Goal: Check status: Check status

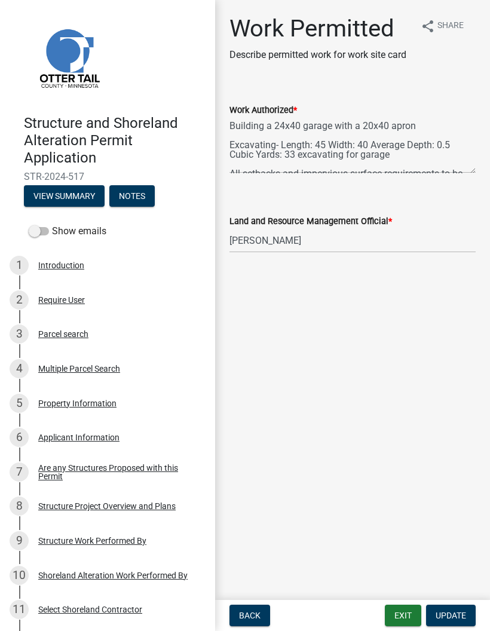
select select "190fd4c8-42ef-492b-a4a0-a0213555944c"
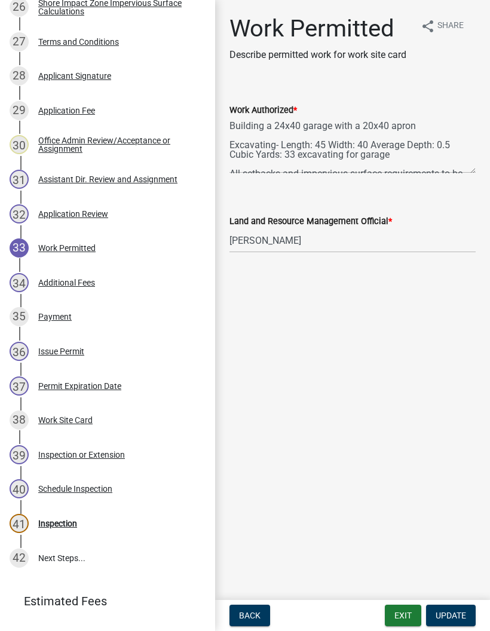
click at [403, 617] on button "Exit" at bounding box center [403, 614] width 36 height 21
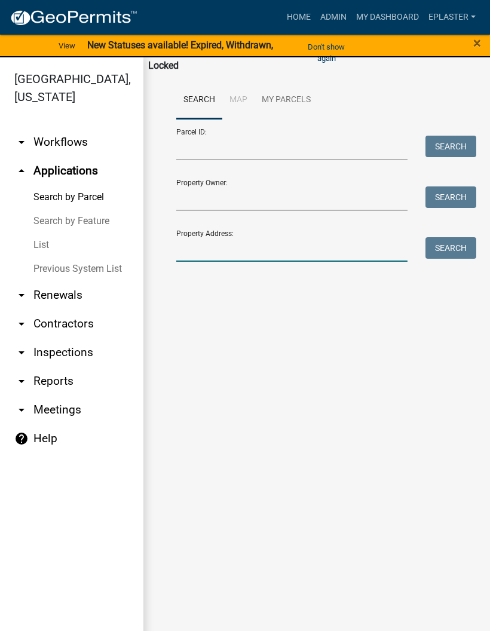
click at [265, 256] on input "Property Address:" at bounding box center [291, 249] width 231 height 24
type input "51064"
click at [437, 255] on button "Search" at bounding box center [450, 247] width 51 height 21
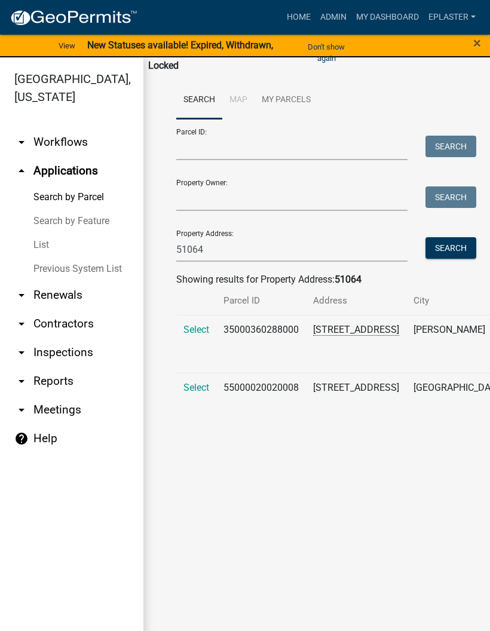
click at [173, 397] on div "Search Map My Parcels Parcel ID: Search Property Owner: Search Property Address…" at bounding box center [316, 260] width 299 height 359
click at [186, 393] on span "Select" at bounding box center [196, 387] width 26 height 11
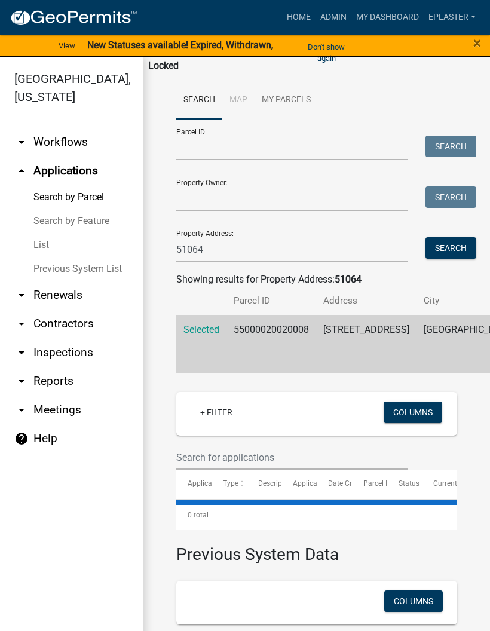
click at [190, 373] on td "Selected" at bounding box center [201, 344] width 50 height 58
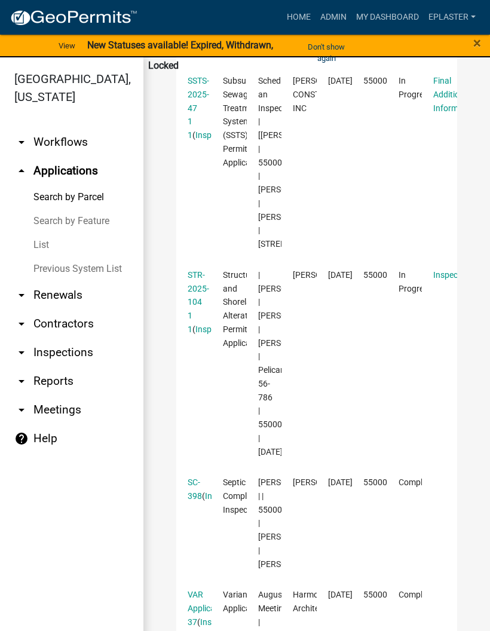
scroll to position [548, 0]
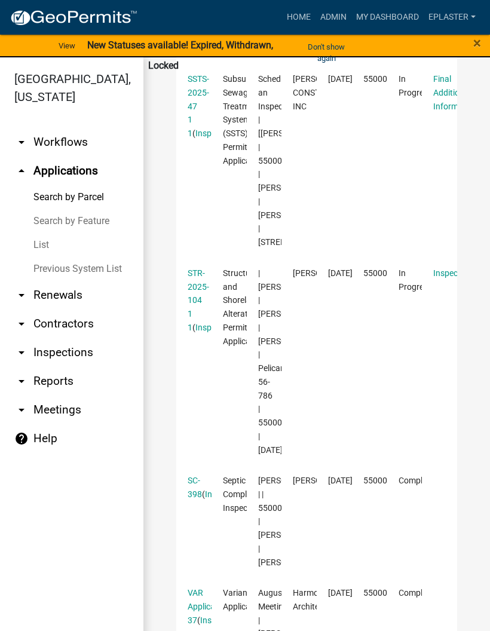
click at [189, 332] on link "STR-2025-104 1 1" at bounding box center [198, 300] width 21 height 64
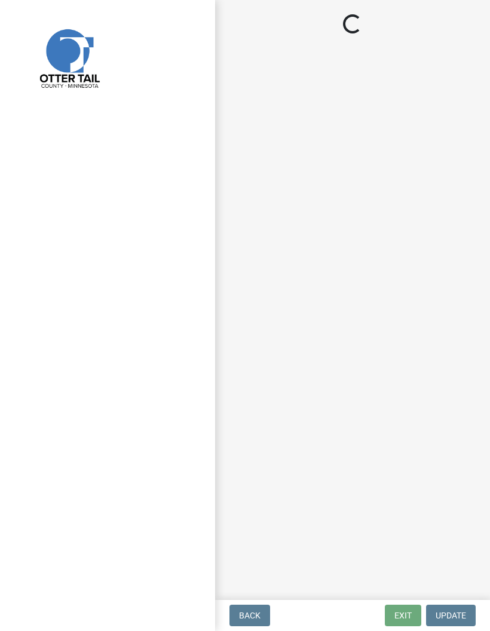
select select "710d5f49-2663-4e73-9718-d0c4e189f5ed"
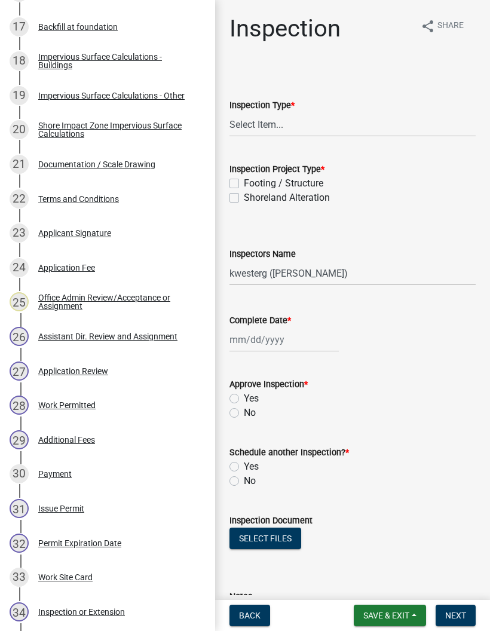
scroll to position [788, 0]
click at [165, 396] on div "28 Work Permitted" at bounding box center [103, 405] width 186 height 19
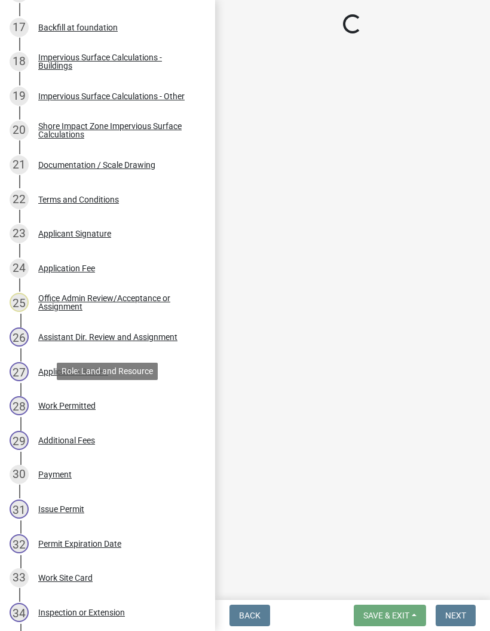
select select "f6a741f6-6d10-4601-9562-2e8ce244b7e0"
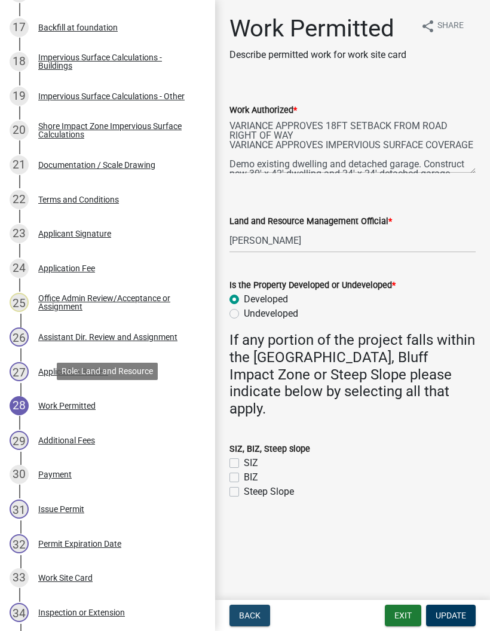
scroll to position [0, 0]
click at [405, 614] on button "Exit" at bounding box center [403, 614] width 36 height 21
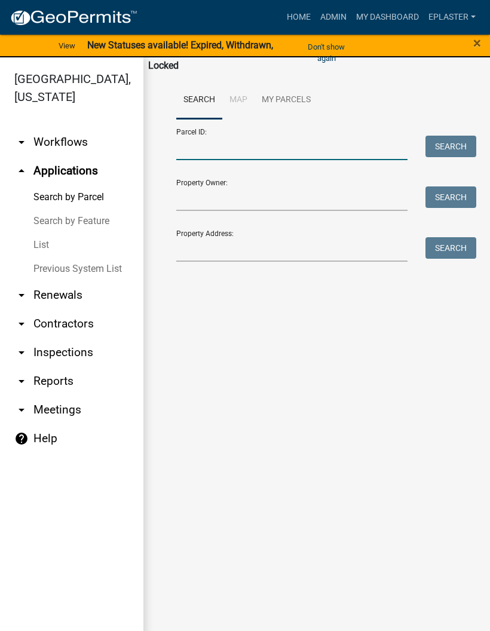
click at [292, 143] on input "Parcel ID:" at bounding box center [291, 148] width 231 height 24
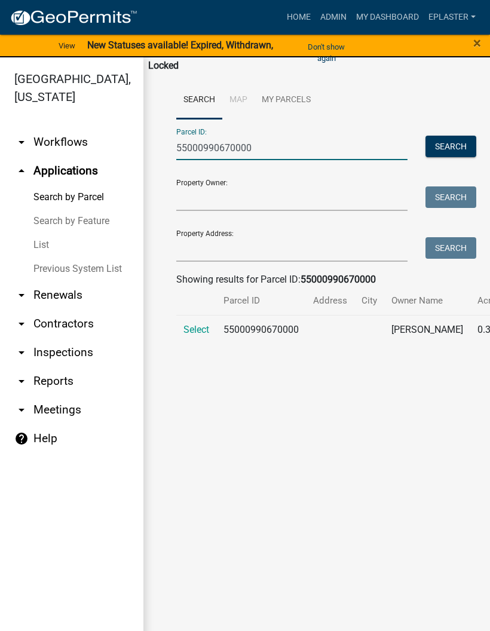
type input "55000990670000"
click at [177, 343] on td "Select" at bounding box center [196, 334] width 40 height 39
click at [199, 335] on span "Select" at bounding box center [196, 329] width 26 height 11
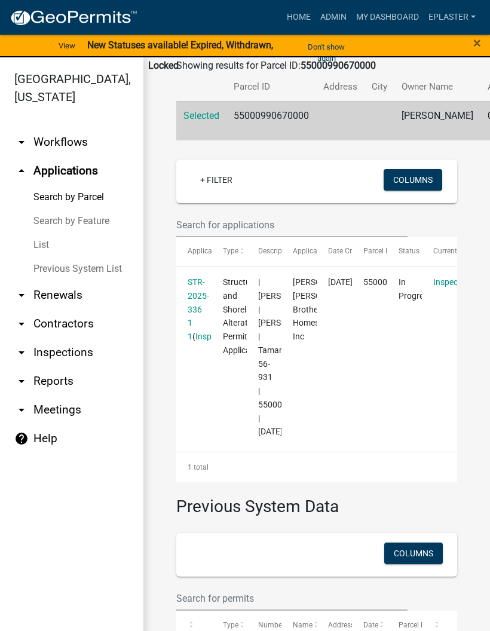
scroll to position [219, 0]
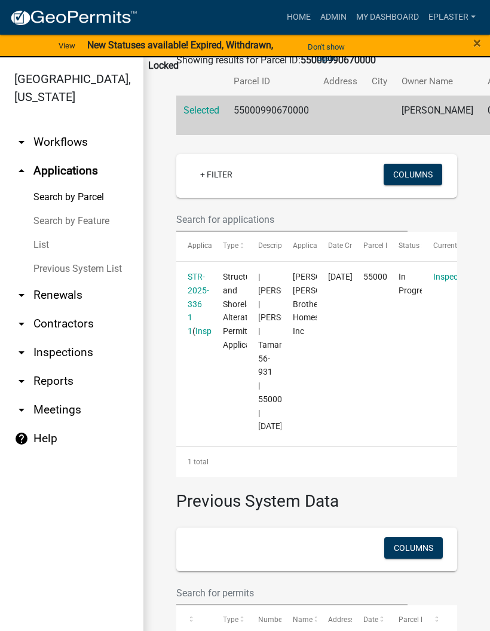
click at [204, 291] on link "STR-2025-336 1 1" at bounding box center [198, 304] width 21 height 64
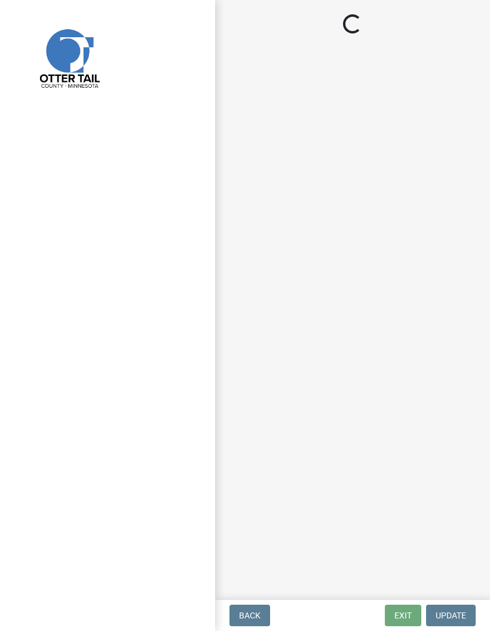
select select "710d5f49-2663-4e73-9718-d0c4e189f5ed"
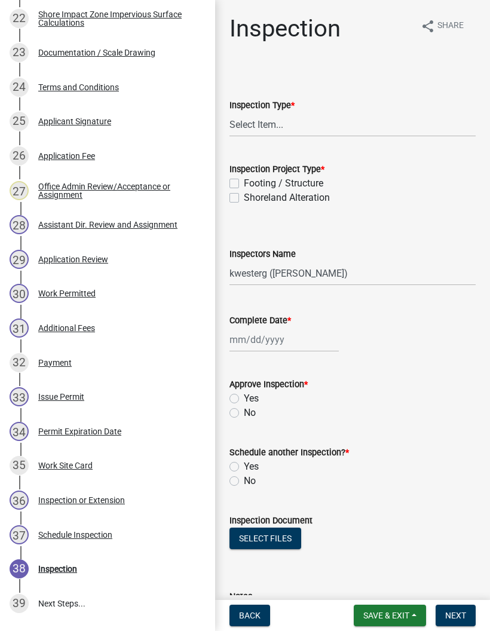
scroll to position [972, 0]
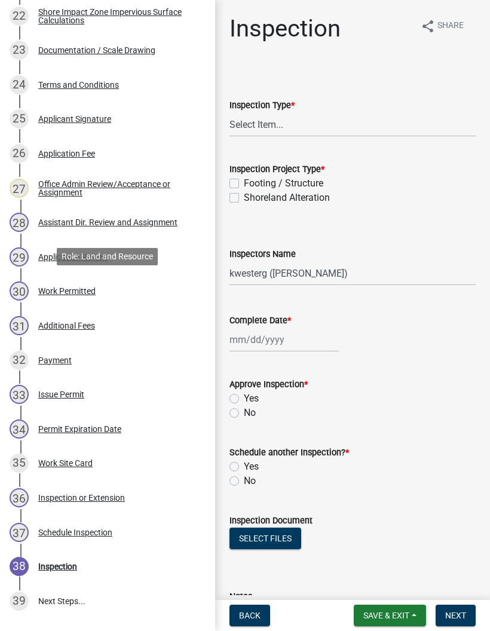
click at [47, 282] on div "30 Work Permitted" at bounding box center [103, 290] width 186 height 19
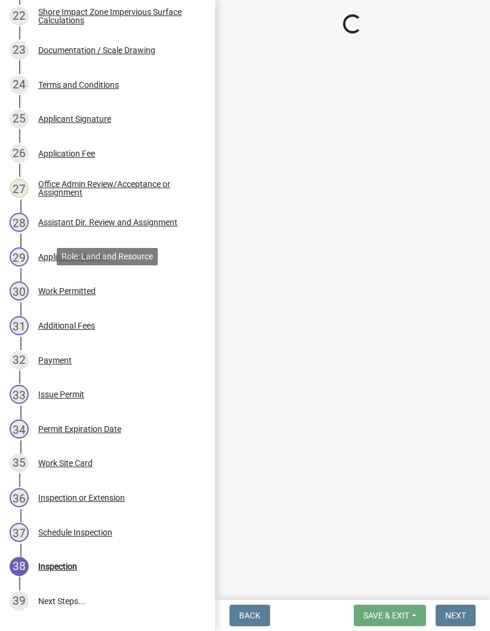
select select "f6a741f6-6d10-4601-9562-2e8ce244b7e0"
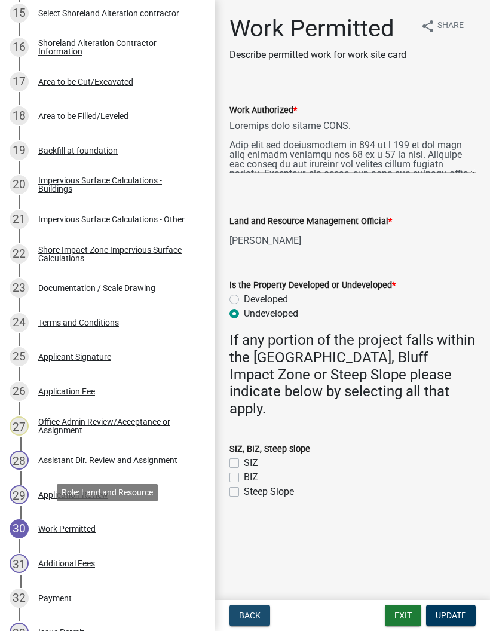
scroll to position [733, 0]
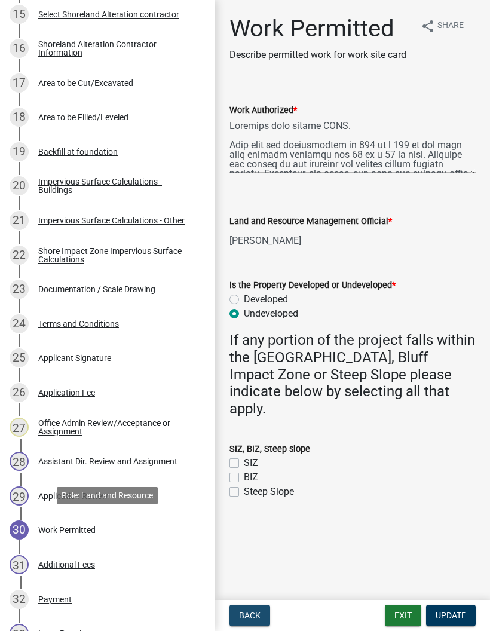
click at [166, 285] on div "23 Documentation / Scale Drawing" at bounding box center [103, 288] width 186 height 19
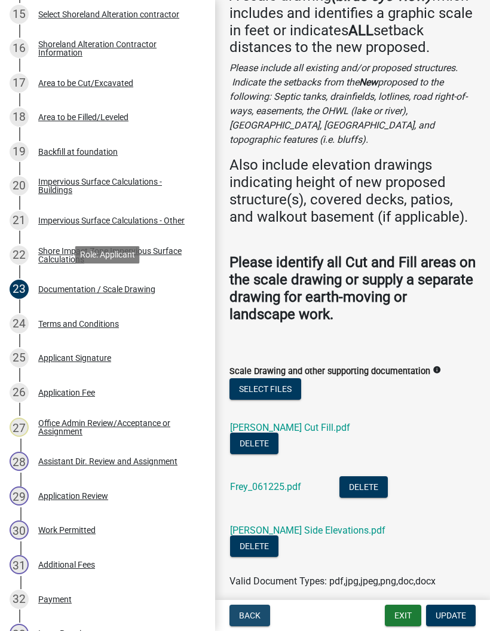
scroll to position [107, 0]
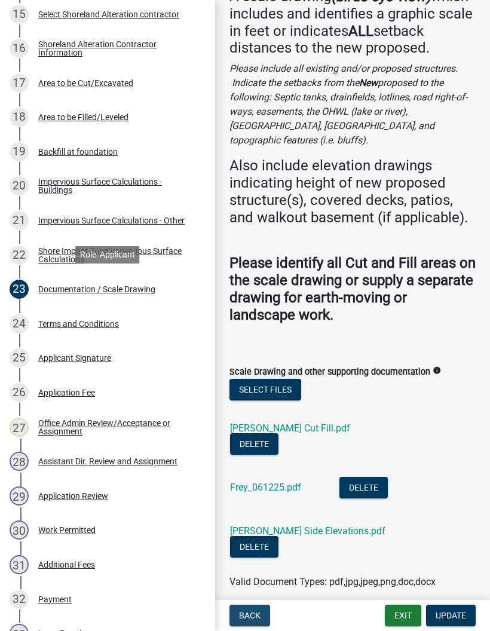
click at [287, 481] on link "Frey_061225.pdf" at bounding box center [265, 486] width 71 height 11
click at [313, 525] on link "[PERSON_NAME] Side Elevations.pdf" at bounding box center [307, 530] width 155 height 11
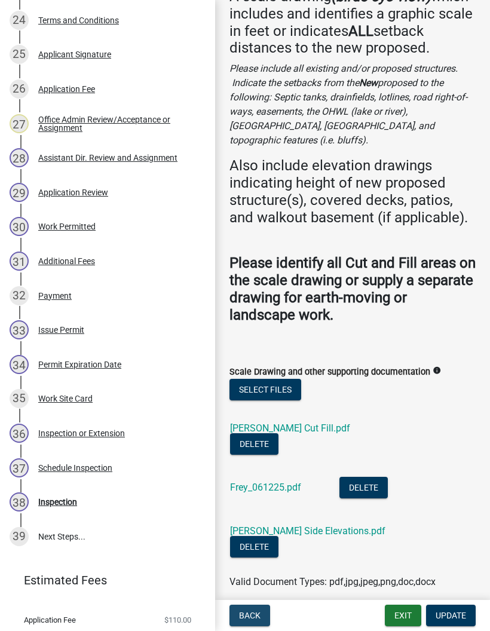
scroll to position [1039, 0]
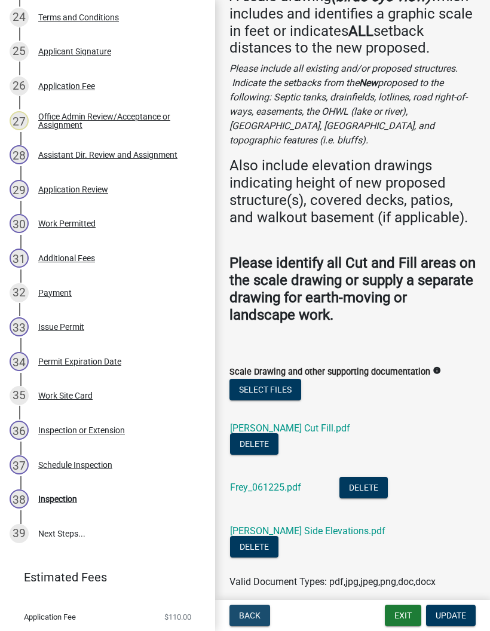
click at [286, 422] on link "[PERSON_NAME] Cut Fill.pdf" at bounding box center [290, 427] width 120 height 11
